Goal: Task Accomplishment & Management: Manage account settings

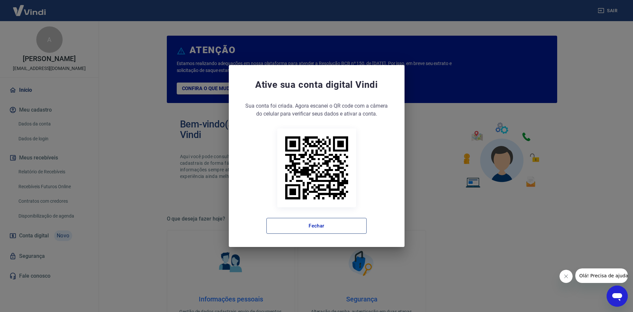
click at [315, 222] on button "Fechar" at bounding box center [316, 226] width 100 height 16
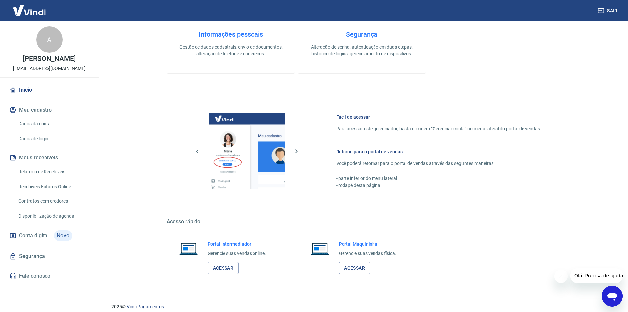
scroll to position [271, 0]
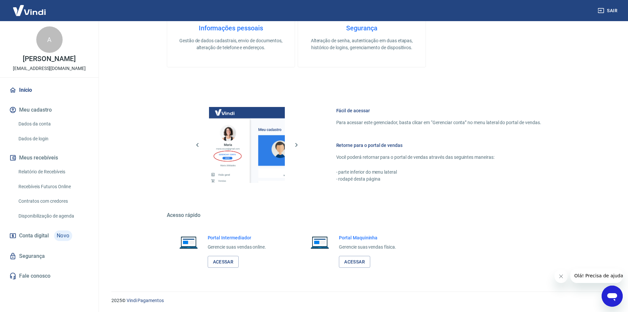
click at [224, 236] on h6 "Portal Intermediador" at bounding box center [237, 237] width 59 height 7
click at [223, 259] on link "Acessar" at bounding box center [223, 262] width 31 height 12
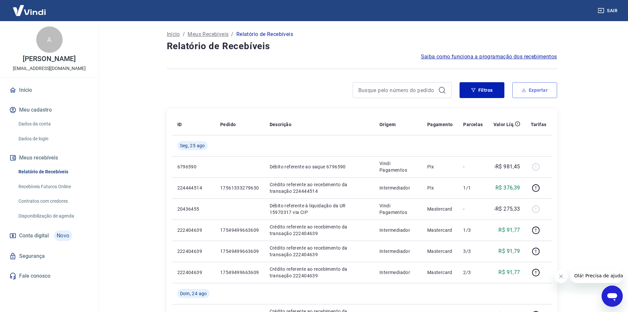
click at [538, 90] on button "Exportar" at bounding box center [534, 90] width 45 height 16
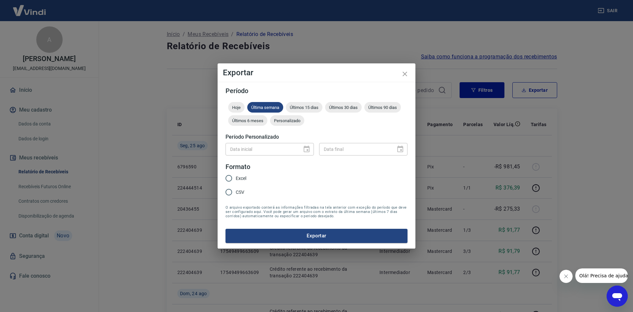
click at [310, 147] on div "Data inicial" at bounding box center [270, 149] width 88 height 12
click at [263, 106] on span "Última semana" at bounding box center [265, 107] width 36 height 5
click at [307, 150] on div "Data inicial" at bounding box center [270, 149] width 88 height 12
click at [231, 177] on input "Excel" at bounding box center [229, 178] width 14 height 14
radio input "true"
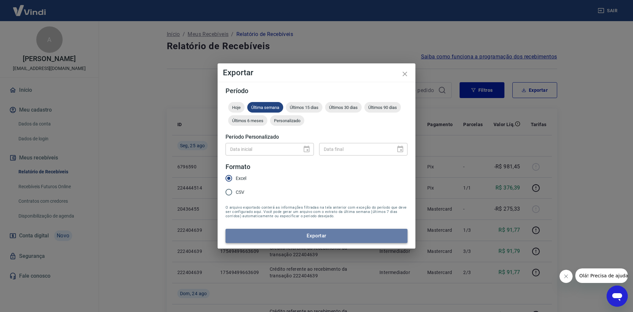
click at [313, 234] on button "Exportar" at bounding box center [317, 236] width 182 height 14
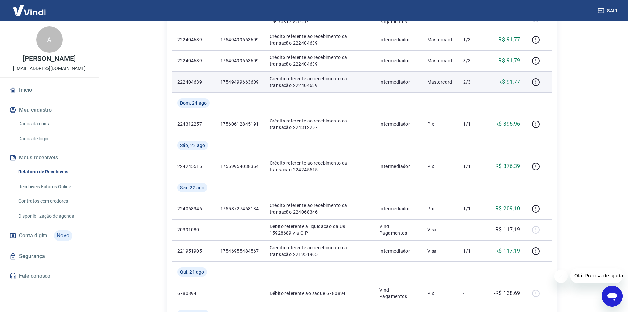
scroll to position [198, 0]
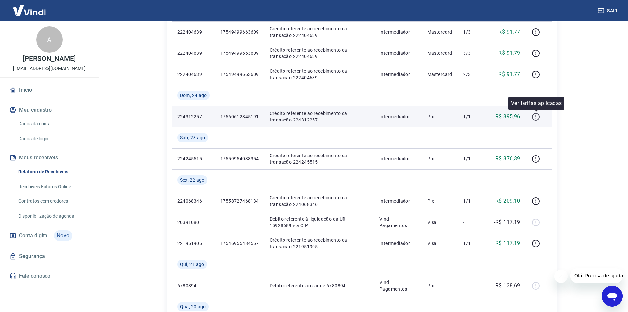
click at [535, 116] on icon "button" at bounding box center [536, 116] width 8 height 8
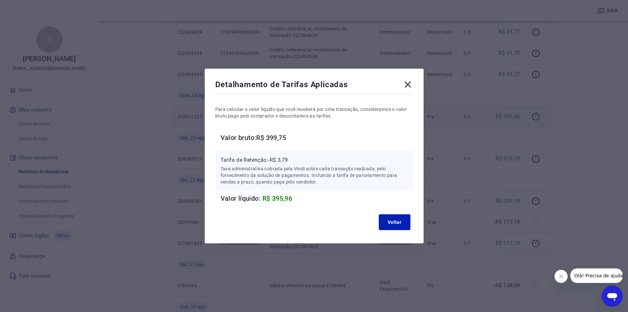
click at [411, 83] on icon at bounding box center [408, 84] width 6 height 6
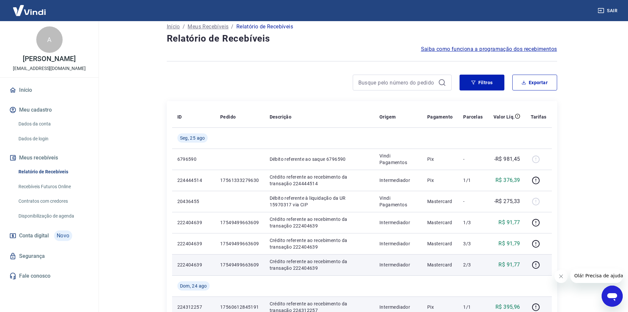
scroll to position [0, 0]
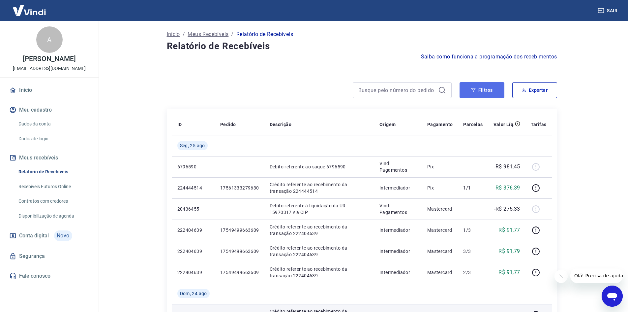
click at [485, 92] on button "Filtros" at bounding box center [482, 90] width 45 height 16
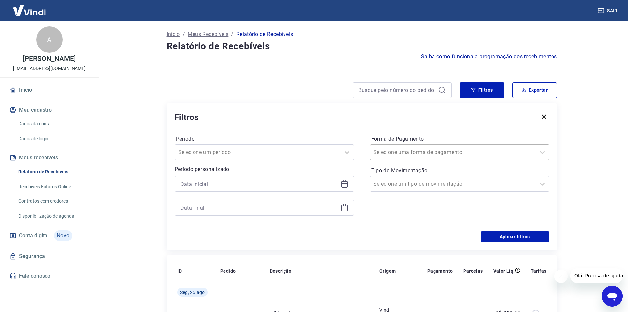
click at [428, 150] on input "Forma de Pagamento" at bounding box center [407, 152] width 67 height 8
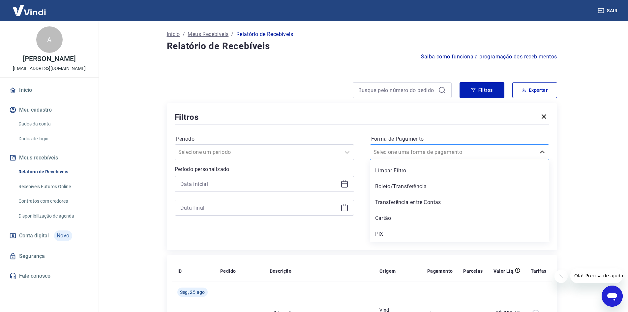
click at [428, 150] on input "Forma de Pagamento" at bounding box center [407, 152] width 67 height 8
click at [283, 153] on div at bounding box center [257, 151] width 159 height 9
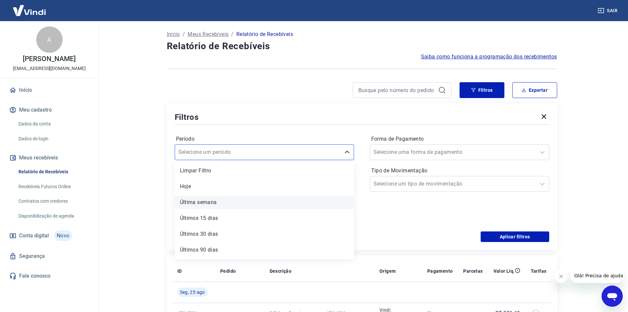
click at [266, 201] on div "Última semana" at bounding box center [264, 202] width 179 height 13
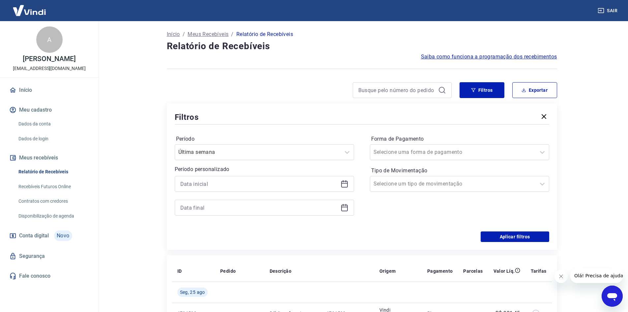
click at [344, 181] on icon at bounding box center [344, 184] width 7 height 7
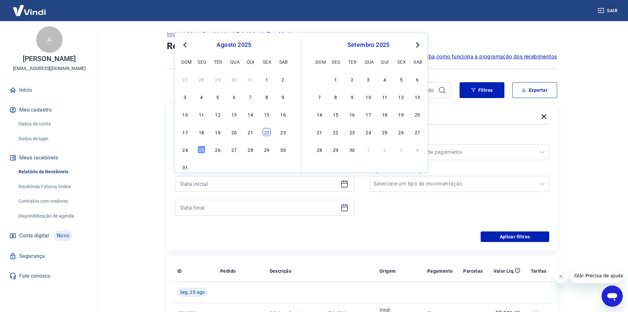
click at [267, 135] on div "22" at bounding box center [267, 132] width 8 height 8
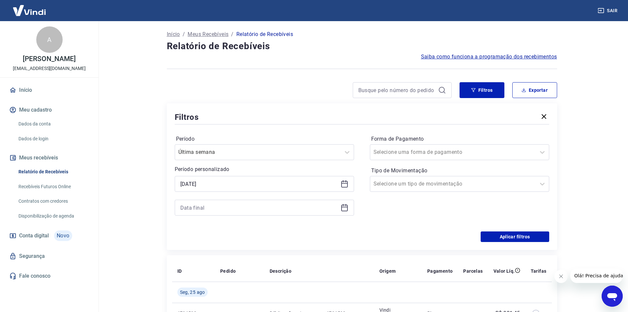
type input "22/08/2025"
click at [348, 208] on icon at bounding box center [344, 207] width 7 height 7
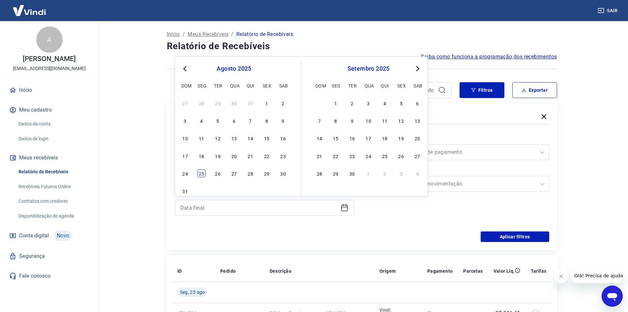
click at [203, 174] on div "25" at bounding box center [202, 173] width 8 height 8
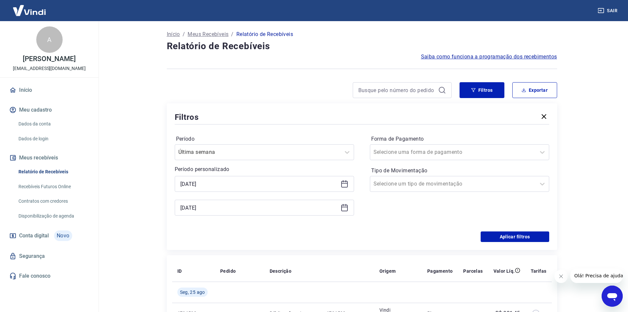
type input "25/08/2025"
click at [391, 222] on div "Forma de Pagamento Selecione uma forma de pagamento Tipo de Movimentação Seleci…" at bounding box center [459, 179] width 179 height 90
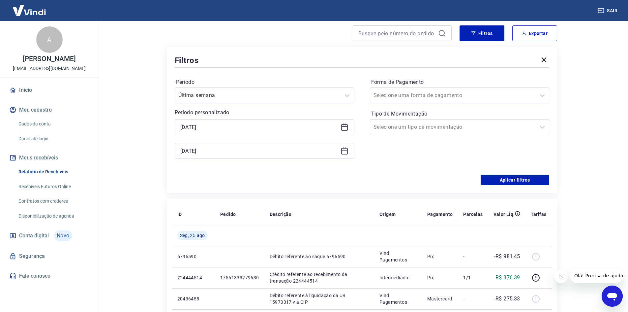
scroll to position [66, 0]
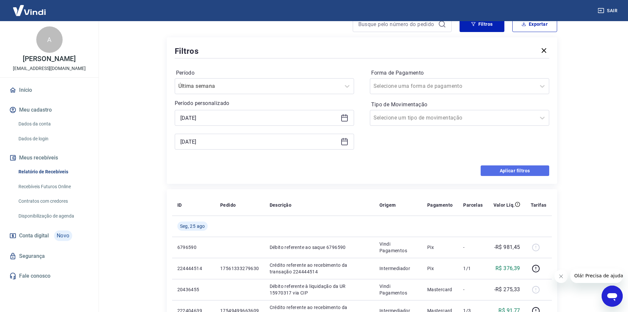
click at [504, 167] on button "Aplicar filtros" at bounding box center [515, 170] width 69 height 11
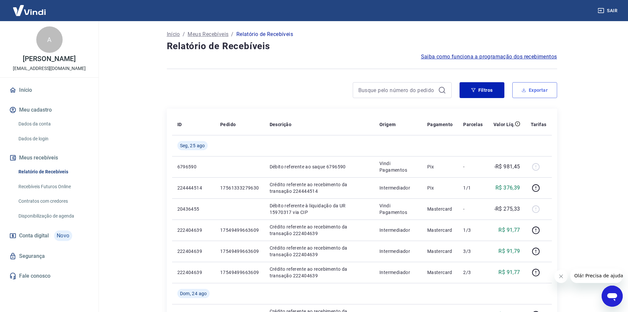
click at [535, 93] on button "Exportar" at bounding box center [534, 90] width 45 height 16
type input "22/08/2025"
type input "25/08/2025"
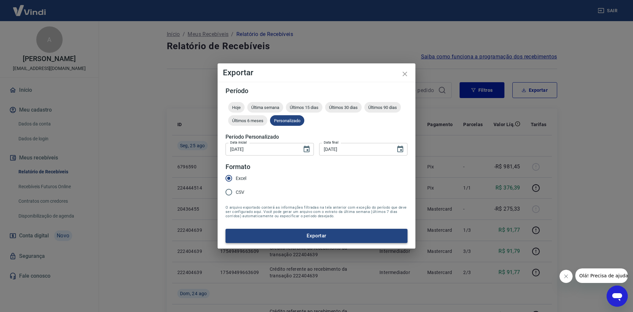
click at [320, 236] on button "Exportar" at bounding box center [317, 236] width 182 height 14
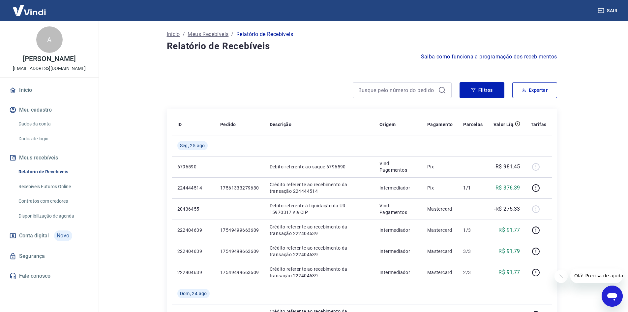
click at [612, 6] on button "Sair" at bounding box center [608, 11] width 24 height 12
